Goal: Ask a question

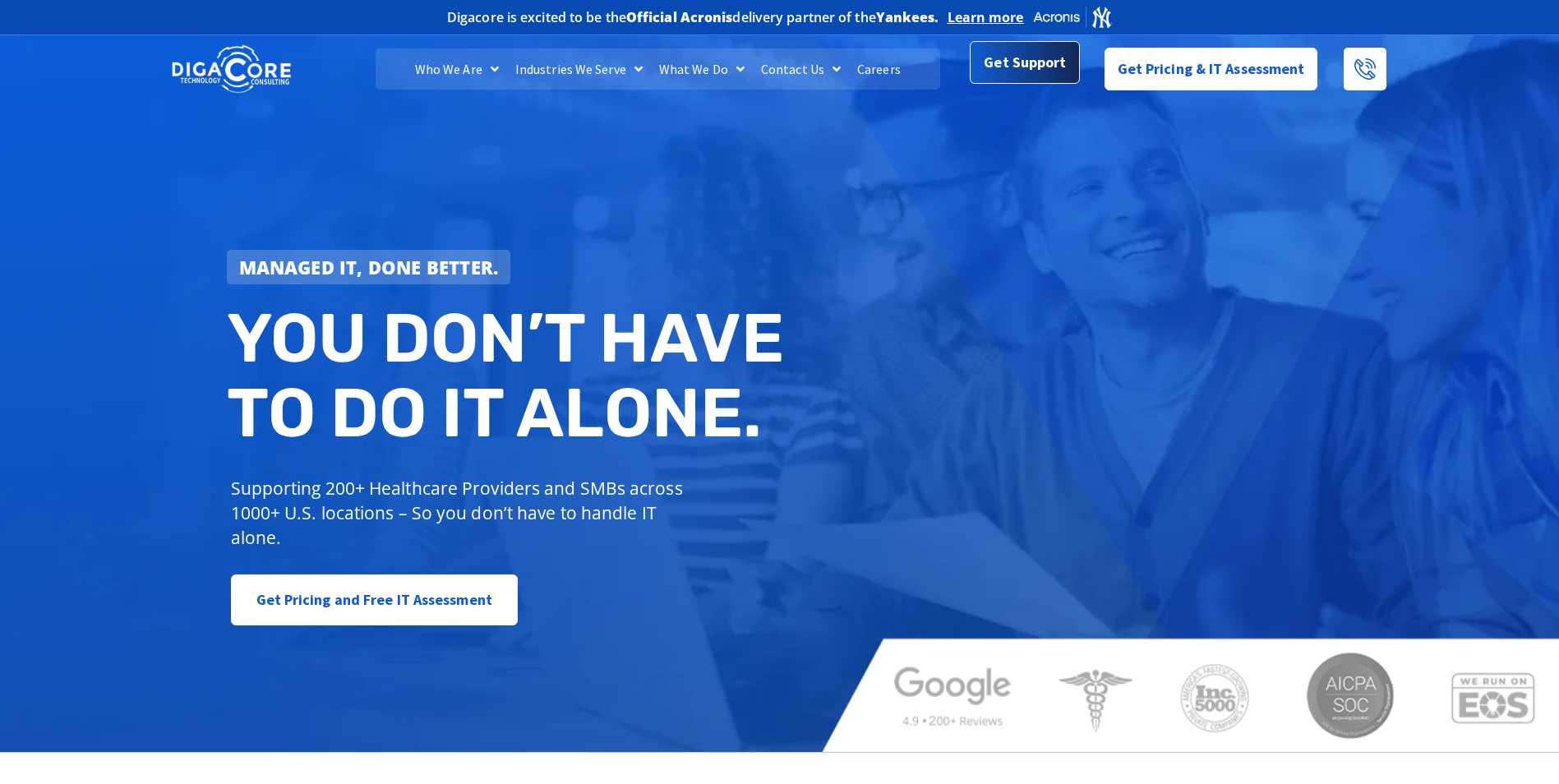
click at [1050, 72] on span "Get Support" at bounding box center [1024, 62] width 82 height 33
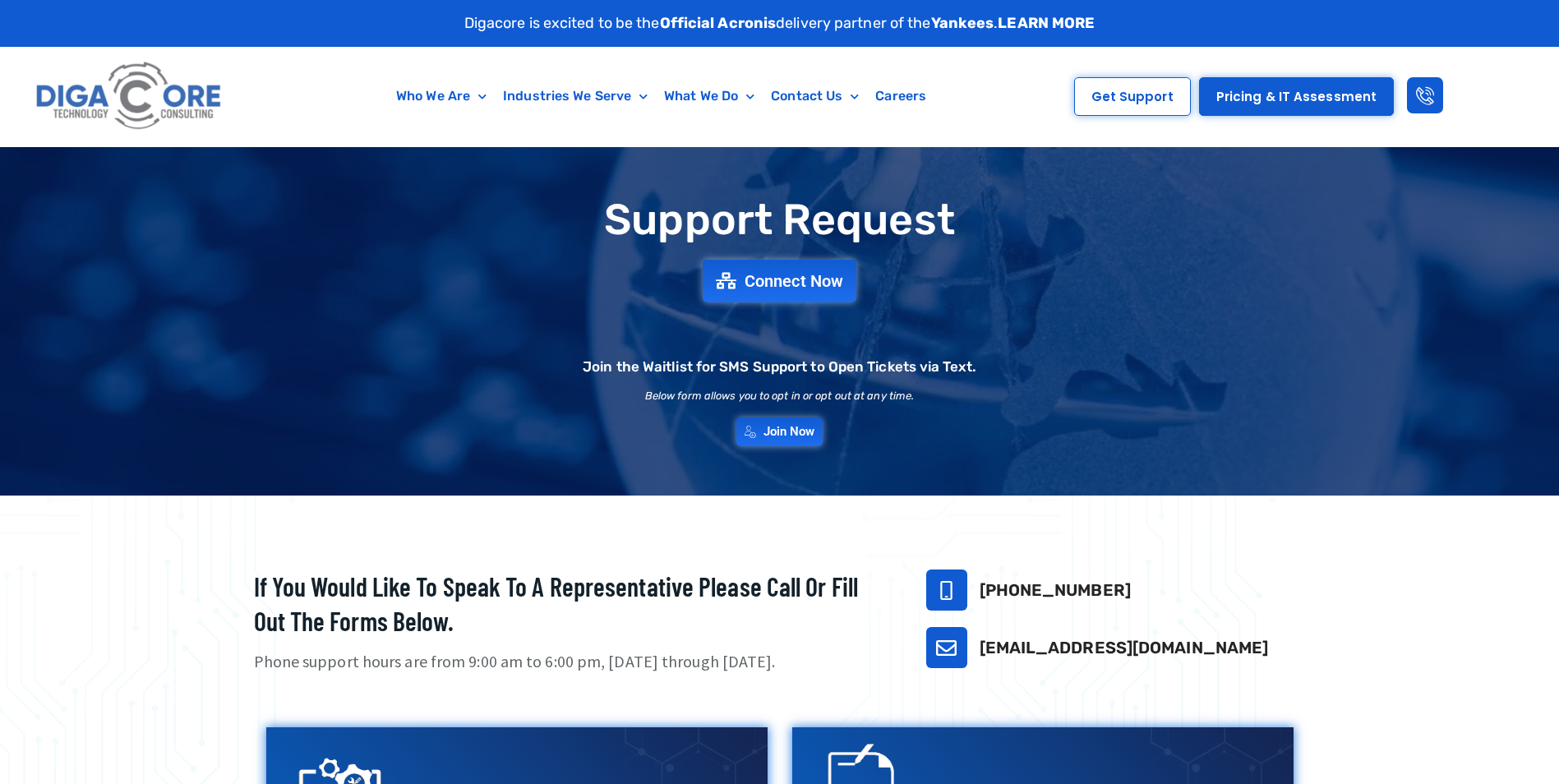
click at [783, 311] on div "Support Request Connect Now Join the Waitlist for SMS Support to Open Tickets v…" at bounding box center [780, 320] width 1150 height 266
click at [803, 275] on span "Connect Now" at bounding box center [795, 281] width 109 height 18
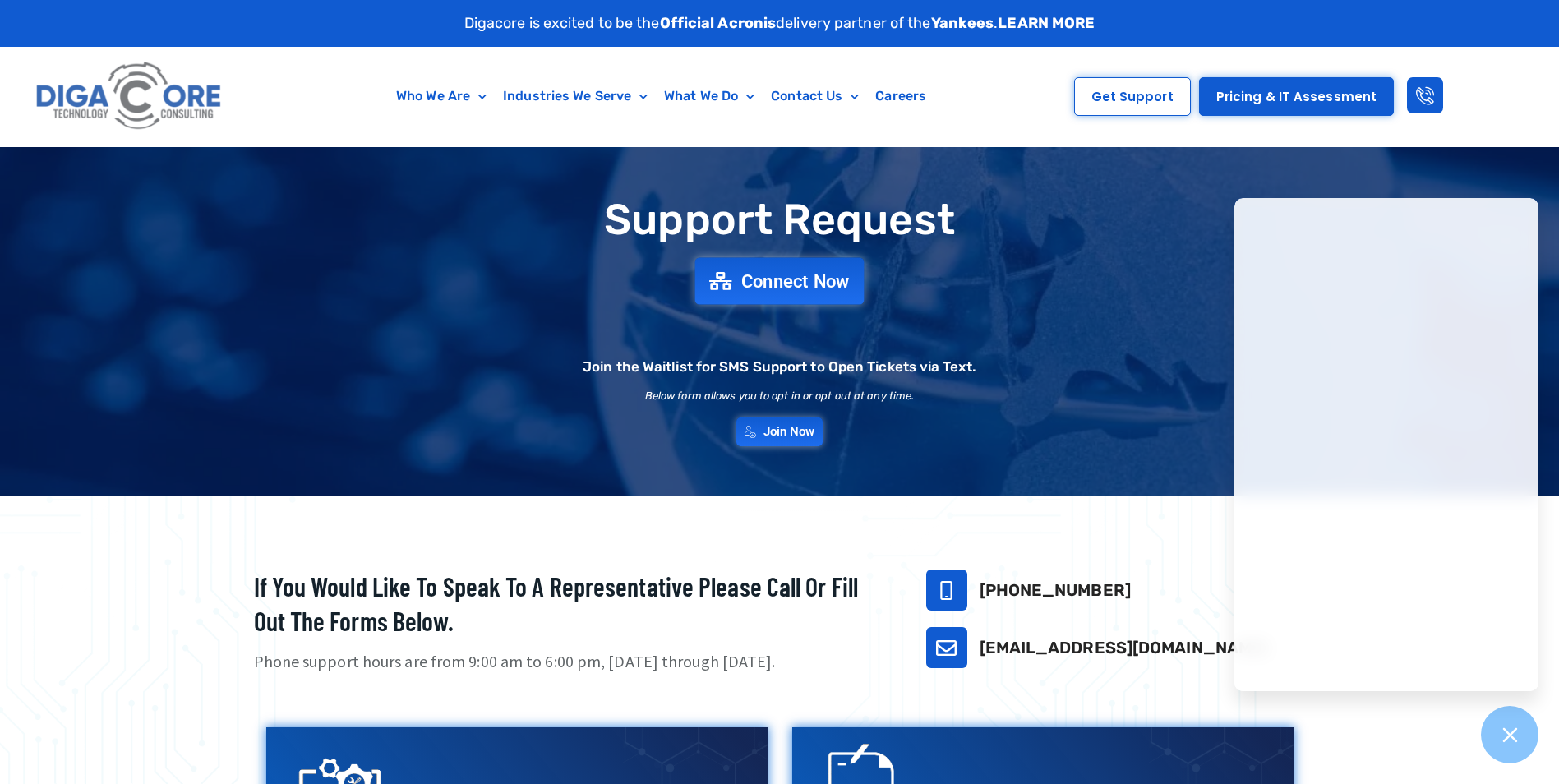
click at [770, 289] on span "Connect Now" at bounding box center [795, 281] width 109 height 18
